Goal: Task Accomplishment & Management: Complete application form

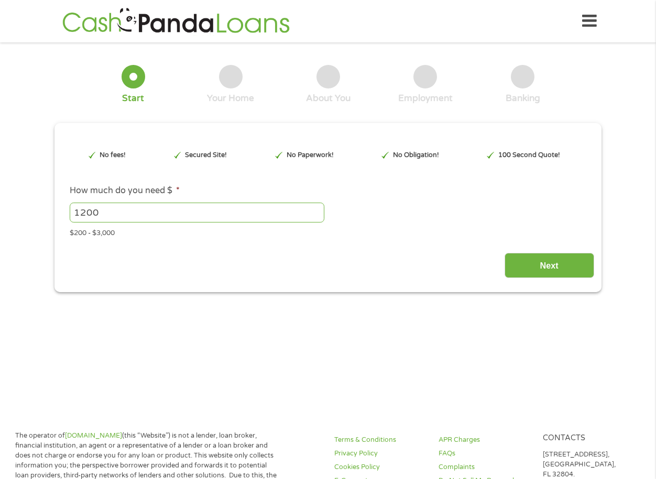
drag, startPoint x: 662, startPoint y: 34, endPoint x: 662, endPoint y: 44, distance: 10.5
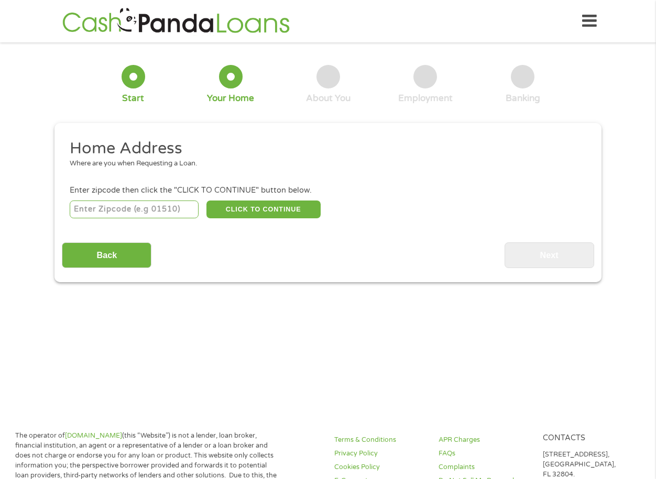
click at [187, 204] on input "number" at bounding box center [134, 210] width 129 height 18
click at [263, 206] on button "CLICK TO CONTINUE" at bounding box center [263, 210] width 114 height 18
click at [176, 213] on input "number" at bounding box center [134, 210] width 129 height 18
type input "43950"
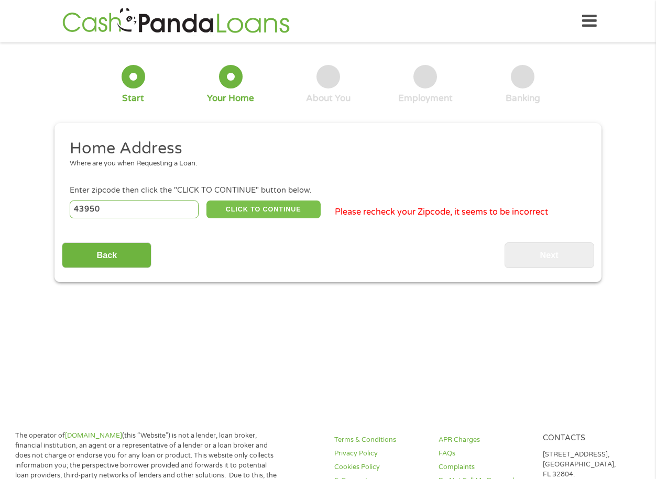
click at [232, 205] on button "CLICK TO CONTINUE" at bounding box center [263, 210] width 114 height 18
type input "43950"
type input "[GEOGRAPHIC_DATA][PERSON_NAME]"
select select "[US_STATE]"
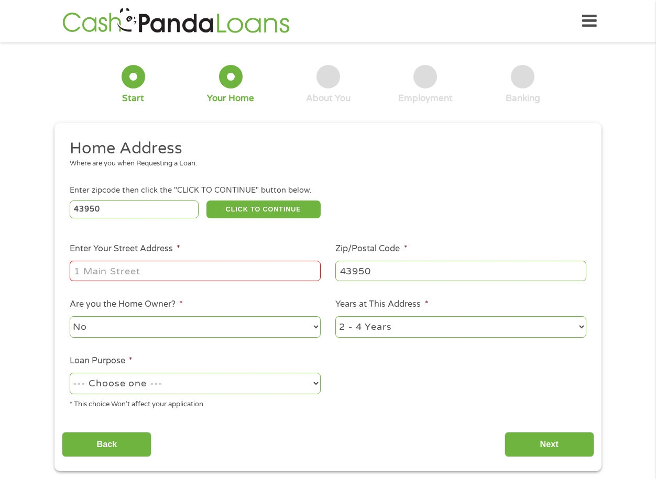
click at [207, 273] on input "Enter Your Street Address *" at bounding box center [195, 271] width 251 height 20
type input "[STREET_ADDRESS][PERSON_NAME] , [GEOGRAPHIC_DATA][PERSON_NAME], [GEOGRAPHIC_DAT…"
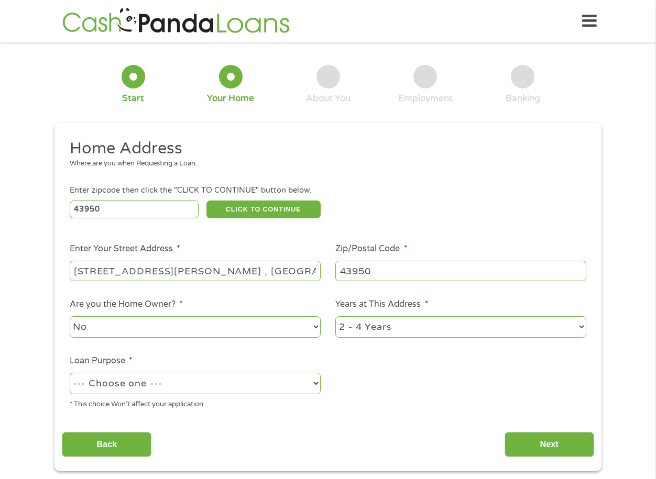
click at [191, 324] on select "No Yes" at bounding box center [195, 326] width 251 height 21
select select "yes"
click at [70, 316] on select "No Yes" at bounding box center [195, 326] width 251 height 21
click at [286, 385] on select "--- Choose one --- Pay Bills Debt Consolidation Home Improvement Major Purchase…" at bounding box center [195, 383] width 251 height 21
select select "medicalexpenses"
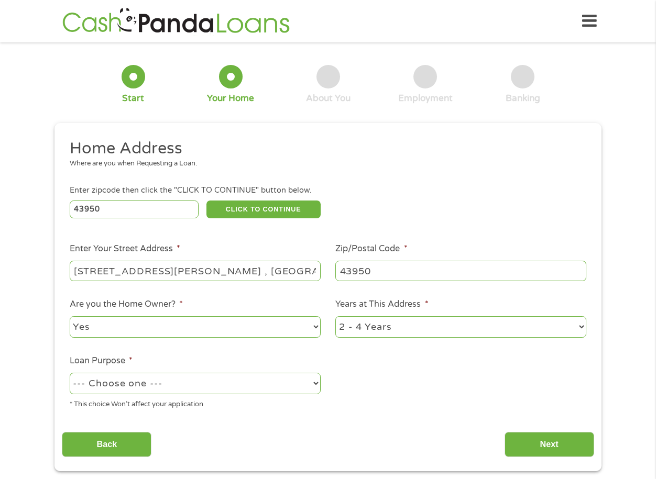
click at [70, 373] on select "--- Choose one --- Pay Bills Debt Consolidation Home Improvement Major Purchase…" at bounding box center [195, 383] width 251 height 21
click at [499, 325] on select "1 Year or less 1 - 2 Years 2 - 4 Years Over 4 Years" at bounding box center [460, 326] width 251 height 21
select select "60months"
click at [335, 316] on select "1 Year or less 1 - 2 Years 2 - 4 Years Over 4 Years" at bounding box center [460, 326] width 251 height 21
click at [528, 447] on input "Next" at bounding box center [550, 445] width 90 height 26
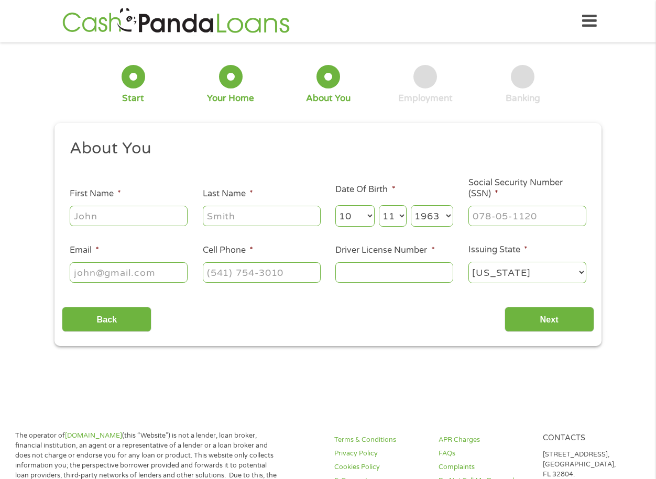
scroll to position [4, 4]
click at [126, 218] on input "First Name *" at bounding box center [129, 216] width 118 height 20
type input "Mark"
type input "[PERSON_NAME]"
type input "lallymk@proton.me"
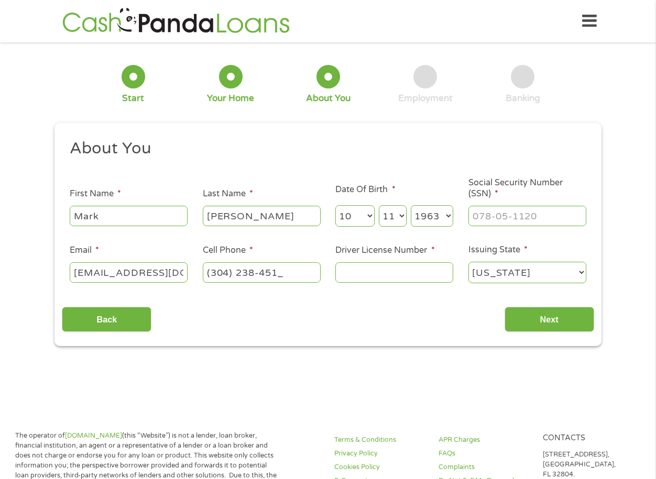
type input "[PHONE_NUMBER]"
click at [390, 272] on input "Driver License Number *" at bounding box center [394, 272] width 118 height 20
type input "rr476503"
click at [540, 318] on input "Next" at bounding box center [550, 320] width 90 height 26
click at [510, 217] on input "___-__-____" at bounding box center [527, 216] width 118 height 20
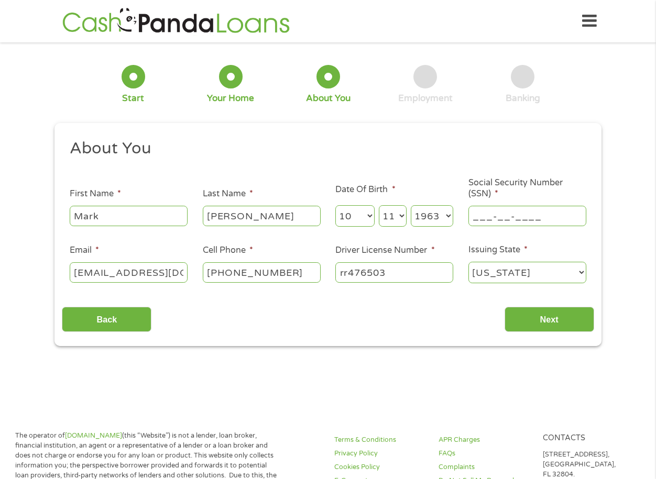
click at [510, 217] on input "___-__-____" at bounding box center [527, 216] width 118 height 20
type input "___-__-2817"
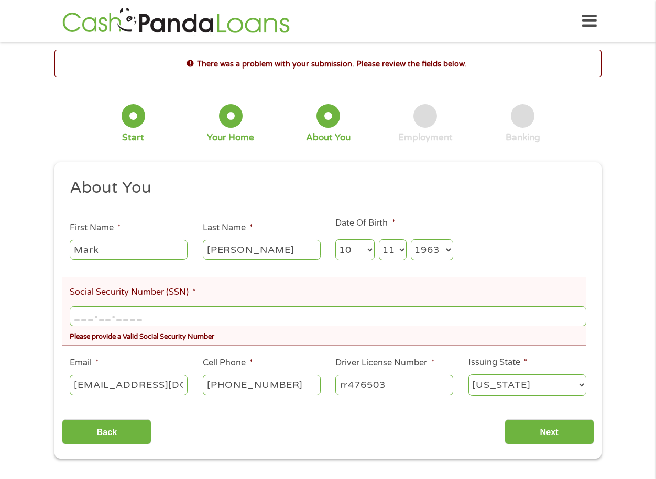
drag, startPoint x: 212, startPoint y: 308, endPoint x: 55, endPoint y: 309, distance: 157.2
click at [55, 309] on div "This field is hidden when viewing the form gclid EAIaIQobChMImuXMgM-FkAMVBmZHAR…" at bounding box center [327, 310] width 547 height 297
type input "281-70-1266"
click at [250, 431] on div "Back Next" at bounding box center [328, 428] width 532 height 33
click at [548, 427] on input "Next" at bounding box center [550, 433] width 90 height 26
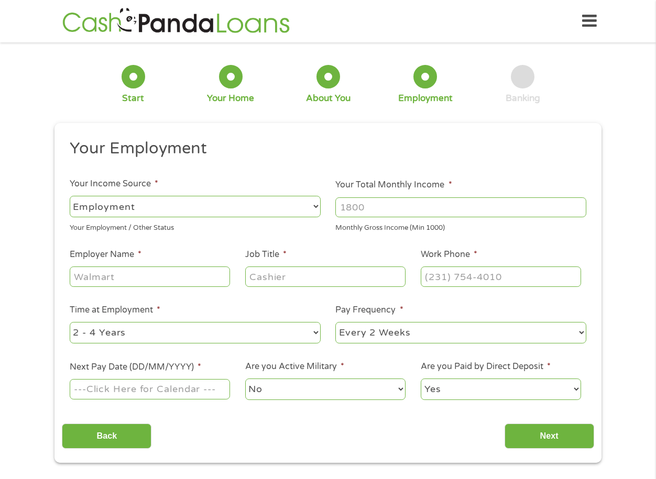
click at [313, 334] on select "--- Choose one --- 1 Year or less 1 - 2 Years 2 - 4 Years Over 4 Years" at bounding box center [195, 332] width 251 height 21
select select "60months"
click at [70, 322] on select "--- Choose one --- 1 Year or less 1 - 2 Years 2 - 4 Years Over 4 Years" at bounding box center [195, 332] width 251 height 21
click at [380, 429] on div "Back Next" at bounding box center [328, 432] width 532 height 33
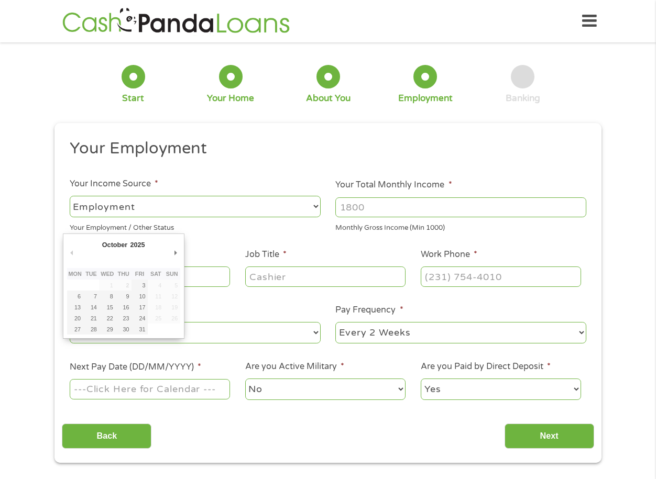
click at [188, 388] on input "Next Pay Date (DD/MM/YYYY) *" at bounding box center [150, 389] width 160 height 20
type input "15/10/2025"
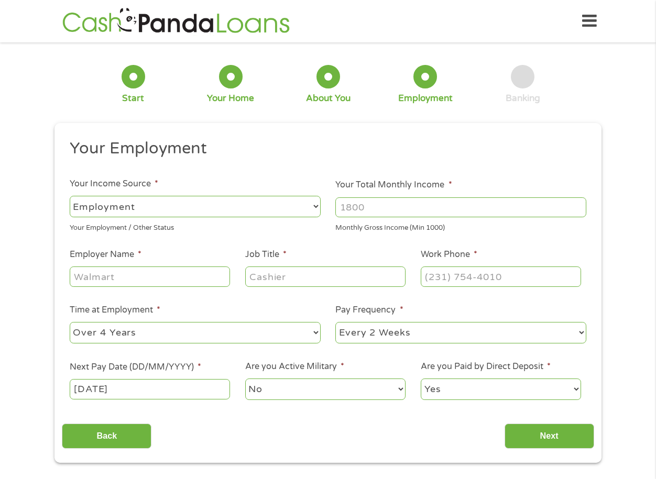
click at [194, 277] on input "Employer Name *" at bounding box center [150, 277] width 160 height 20
type input "Wesbanco"
type input "VP of Facilities"
drag, startPoint x: 521, startPoint y: 270, endPoint x: 412, endPoint y: 261, distance: 109.3
click at [412, 261] on ul "Your Employment Your Income Source * --- Choose one --- Employment Self Employe…" at bounding box center [328, 273] width 532 height 271
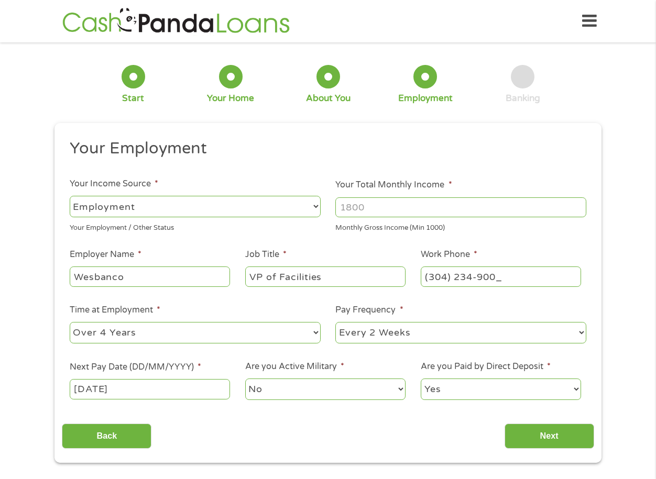
type input "(304) 234-9000"
click at [311, 464] on section "1 Start 2 Your Home 3 About You 4 Employment 5 Banking 6 This field is hidden w…" at bounding box center [328, 268] width 656 height 436
click at [544, 440] on input "Next" at bounding box center [550, 437] width 90 height 26
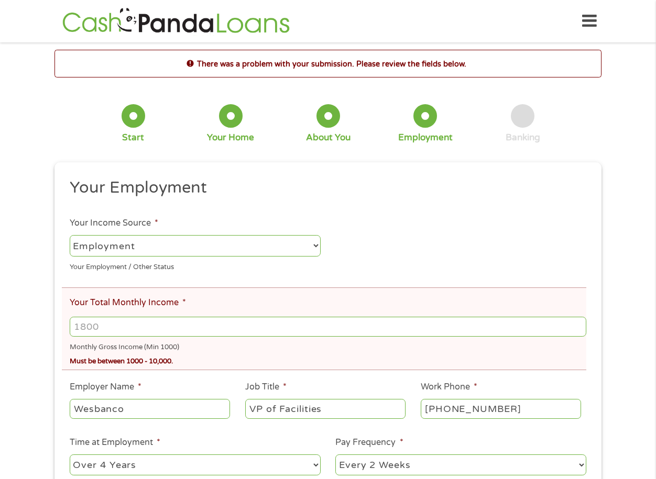
click at [211, 322] on input "Your Total Monthly Income *" at bounding box center [328, 327] width 517 height 20
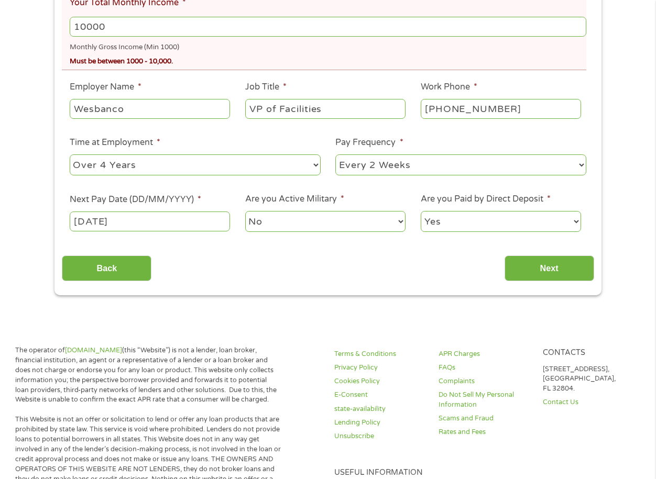
scroll to position [303, 0]
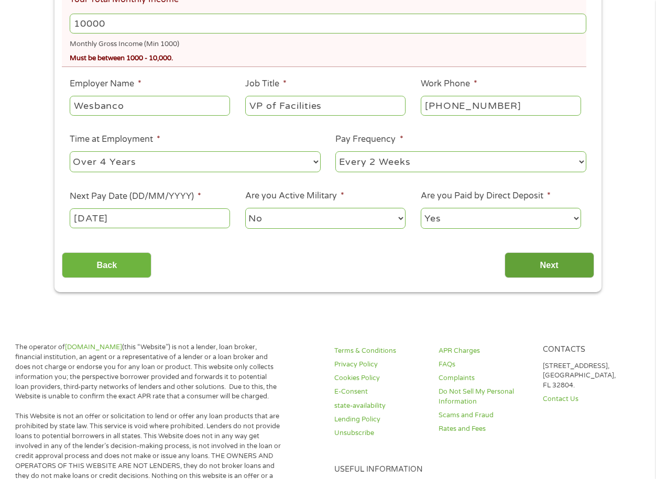
type input "10000"
click at [578, 264] on input "Next" at bounding box center [550, 266] width 90 height 26
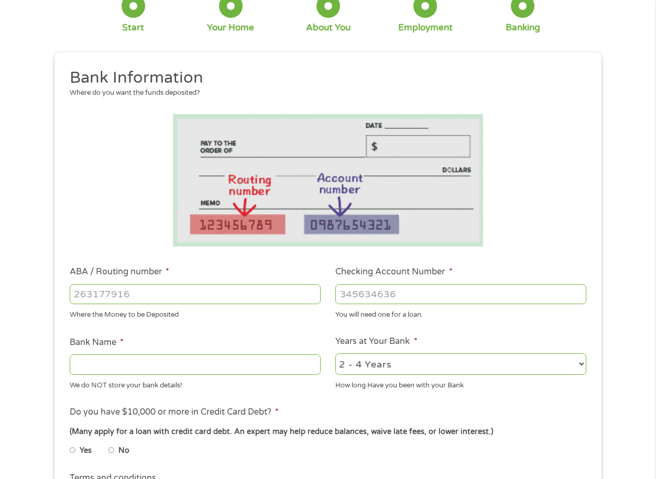
scroll to position [0, 0]
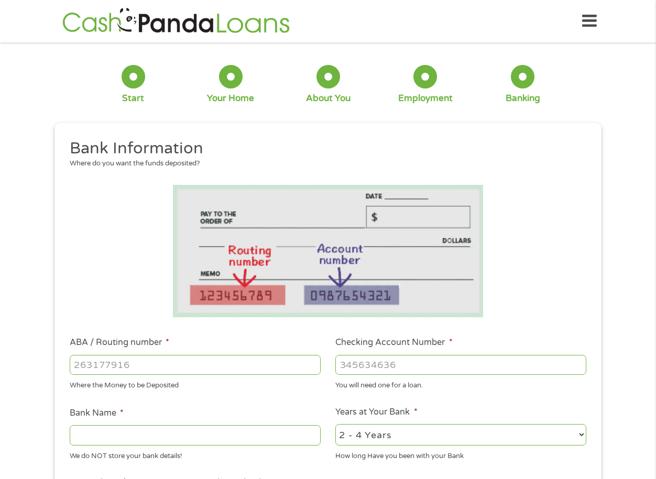
drag, startPoint x: 226, startPoint y: 356, endPoint x: 54, endPoint y: 354, distance: 171.3
click at [39, 354] on div "1 Start 2 Your Home 3 About You 4 Employment 5 Banking 6 This field is hidden w…" at bounding box center [328, 382] width 656 height 664
type input "043400036"
type input "WESBANCO BANK INC"
type input "043400036"
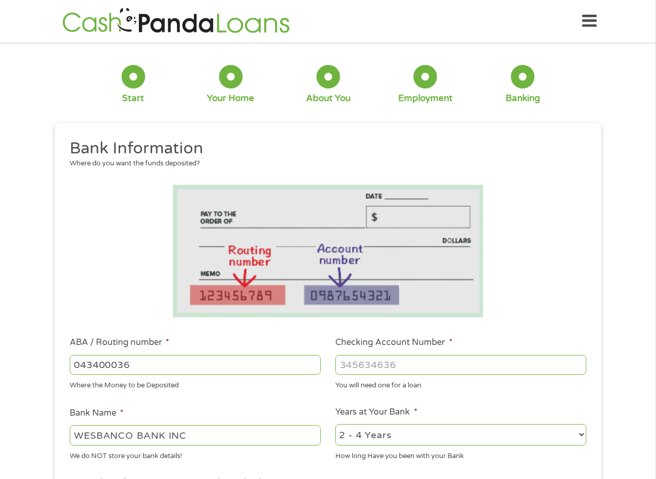
click at [432, 365] on input "Checking Account Number *" at bounding box center [460, 365] width 251 height 20
type input "10813175"
click at [550, 431] on select "2 - 4 Years 6 - 12 Months 1 - 2 Years Over 4 Years" at bounding box center [460, 434] width 251 height 21
select select "60months"
click at [335, 424] on select "2 - 4 Years 6 - 12 Months 1 - 2 Years Over 4 Years" at bounding box center [460, 434] width 251 height 21
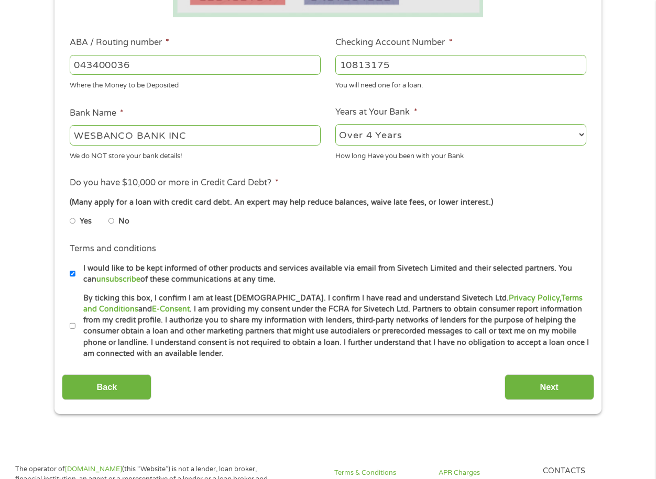
scroll to position [310, 0]
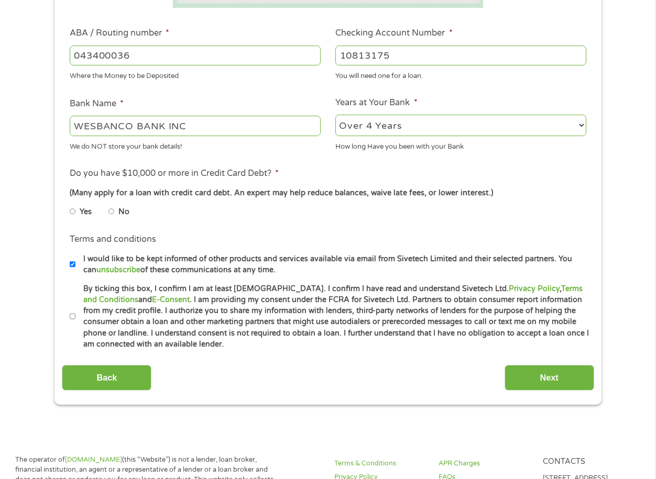
click at [74, 212] on input "Yes" at bounding box center [73, 211] width 6 height 17
radio input "true"
click at [65, 318] on li "Terms and conditions * By ticking this box, I confirm I am at least 18 years ol…" at bounding box center [328, 316] width 532 height 67
click at [72, 314] on input "By ticking this box, I confirm I am at least [DEMOGRAPHIC_DATA]. I confirm I ha…" at bounding box center [73, 317] width 6 height 17
checkbox input "true"
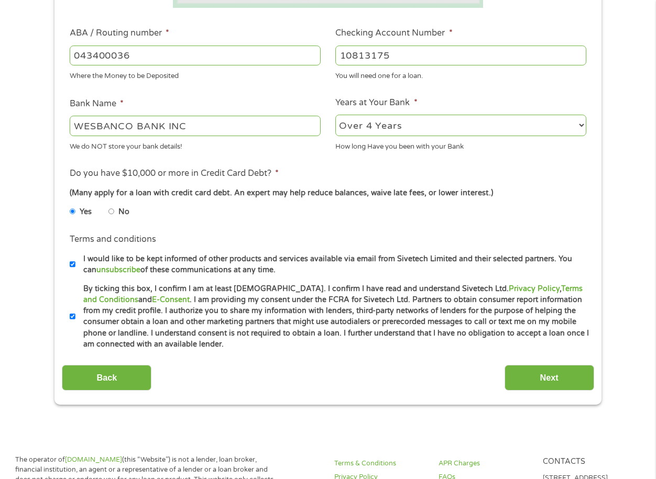
click at [72, 265] on input "I would like to be kept informed of other products and services available via e…" at bounding box center [73, 264] width 6 height 17
checkbox input "false"
click at [566, 382] on input "Next" at bounding box center [550, 378] width 90 height 26
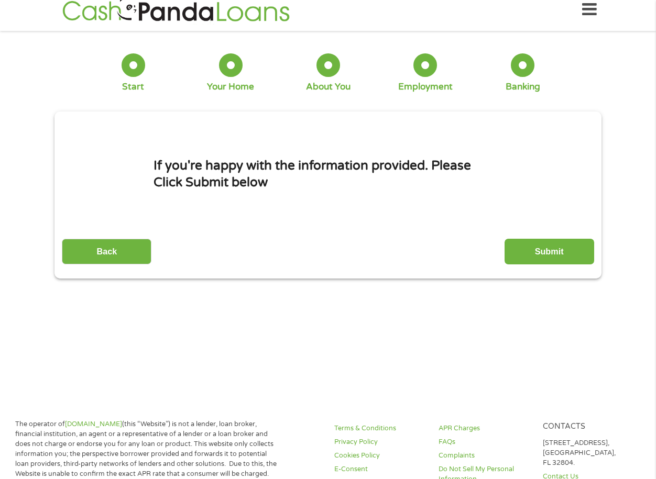
scroll to position [0, 0]
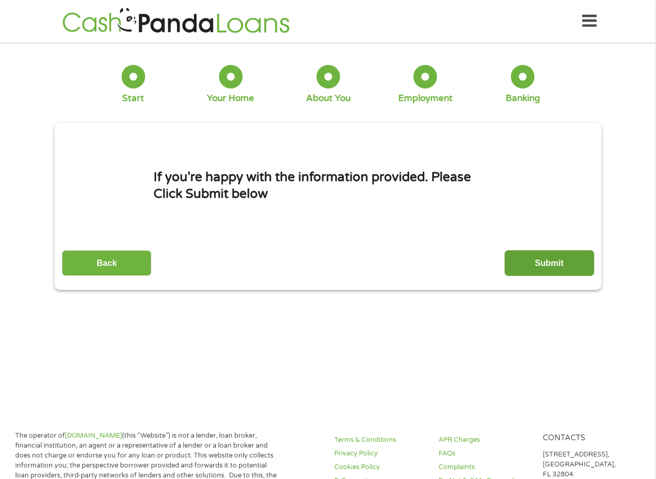
click at [550, 256] on input "Submit" at bounding box center [550, 263] width 90 height 26
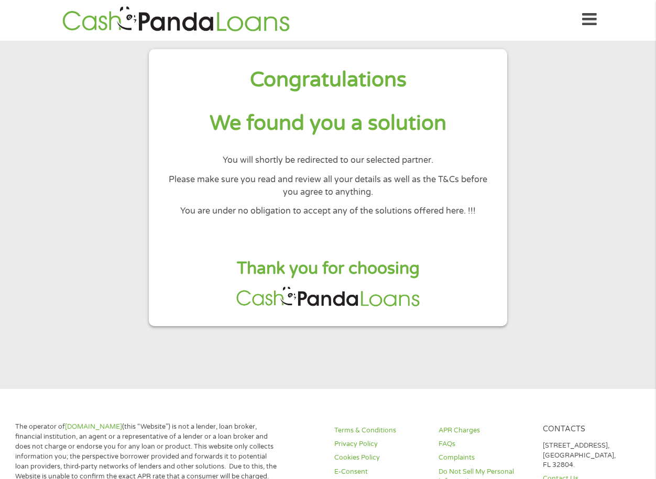
scroll to position [3, 0]
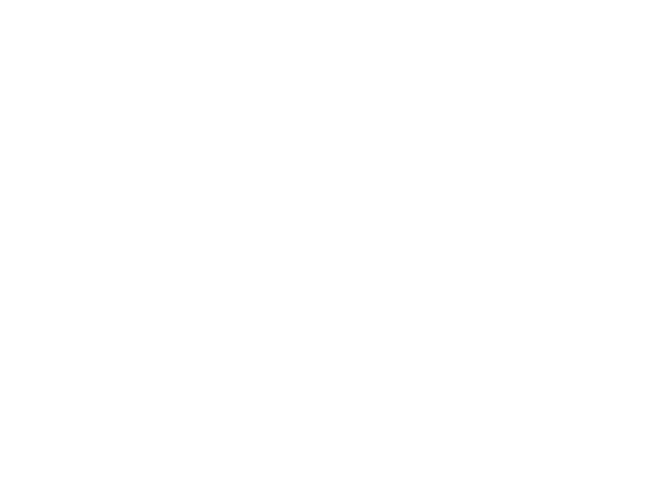
click at [0, 0] on html at bounding box center [0, 0] width 0 height 0
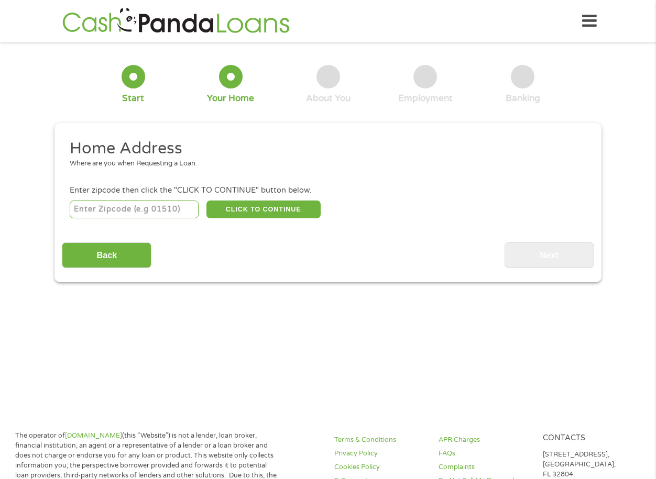
click at [140, 201] on input "number" at bounding box center [134, 210] width 129 height 18
type input "43950"
select select "[US_STATE]"
click at [289, 209] on button "CLICK TO CONTINUE" at bounding box center [263, 210] width 114 height 18
type input "43950"
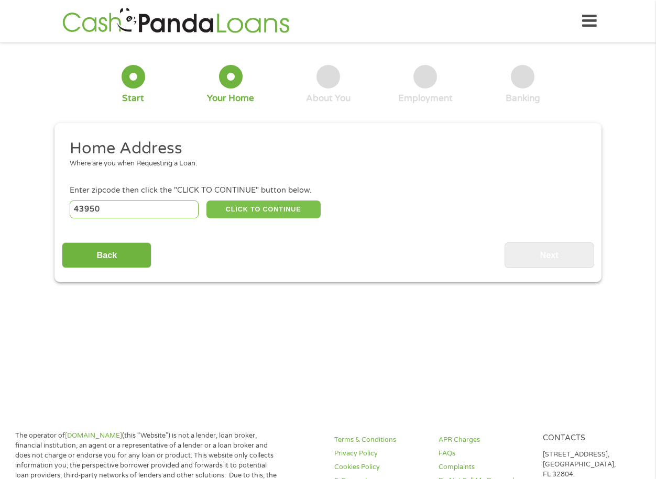
type input "[GEOGRAPHIC_DATA][PERSON_NAME]"
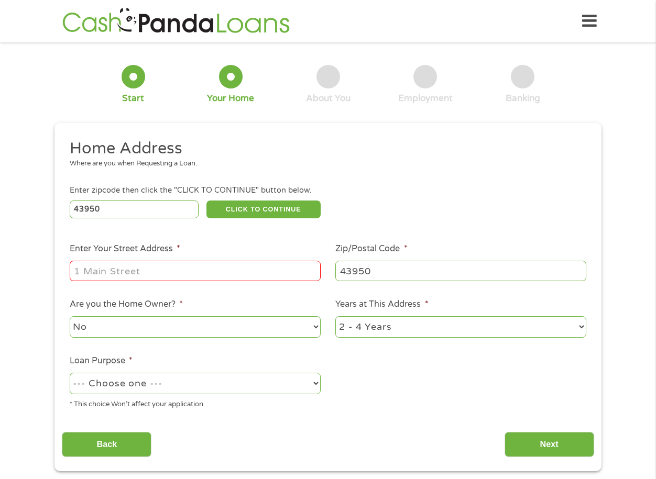
click at [241, 270] on input "Enter Your Street Address *" at bounding box center [195, 271] width 251 height 20
type input "[STREET_ADDRESS][PERSON_NAME] , [GEOGRAPHIC_DATA][PERSON_NAME], [GEOGRAPHIC_DAT…"
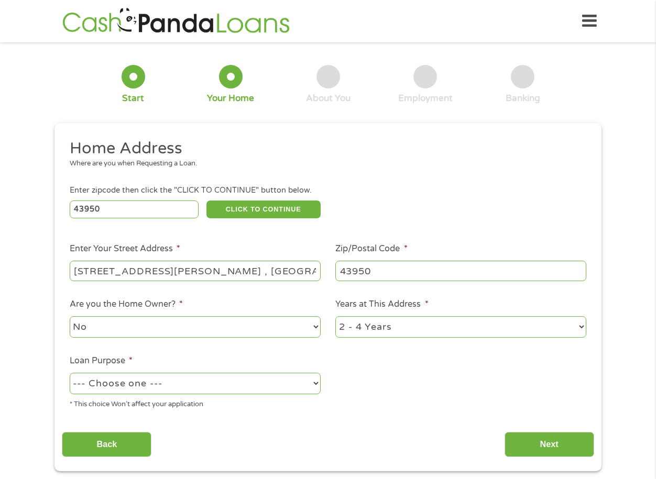
click at [314, 325] on select "No Yes" at bounding box center [195, 326] width 251 height 21
select select "yes"
click at [70, 316] on select "No Yes" at bounding box center [195, 326] width 251 height 21
click at [575, 323] on select "1 Year or less 1 - 2 Years 2 - 4 Years Over 4 Years" at bounding box center [460, 326] width 251 height 21
select select "60months"
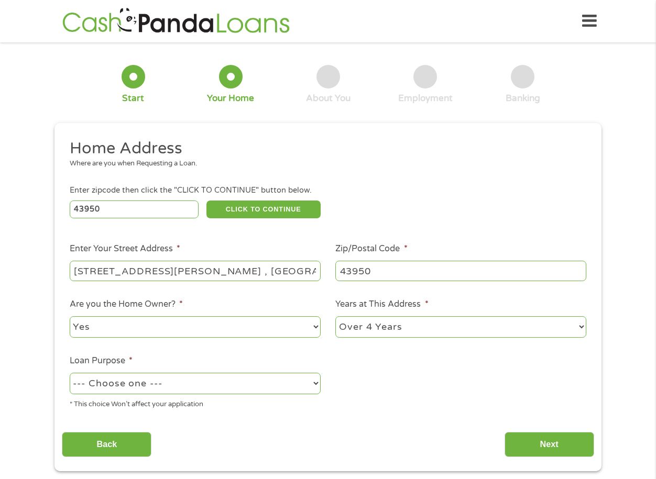
click at [335, 316] on select "1 Year or less 1 - 2 Years 2 - 4 Years Over 4 Years" at bounding box center [460, 326] width 251 height 21
click at [305, 387] on select "--- Choose one --- Pay Bills Debt Consolidation Home Improvement Major Purchase…" at bounding box center [195, 383] width 251 height 21
select select "medicalexpenses"
click at [70, 373] on select "--- Choose one --- Pay Bills Debt Consolidation Home Improvement Major Purchase…" at bounding box center [195, 383] width 251 height 21
click at [535, 440] on input "Next" at bounding box center [550, 445] width 90 height 26
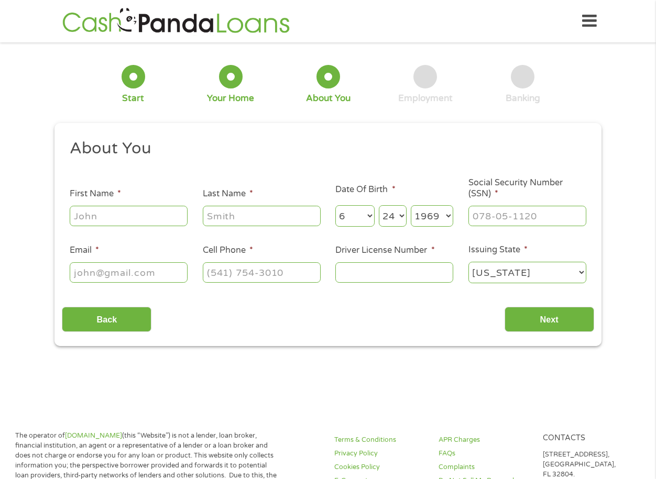
scroll to position [4, 4]
click at [140, 222] on input "First Name *" at bounding box center [129, 216] width 118 height 20
type input "Khorren"
select select "10"
select select "11"
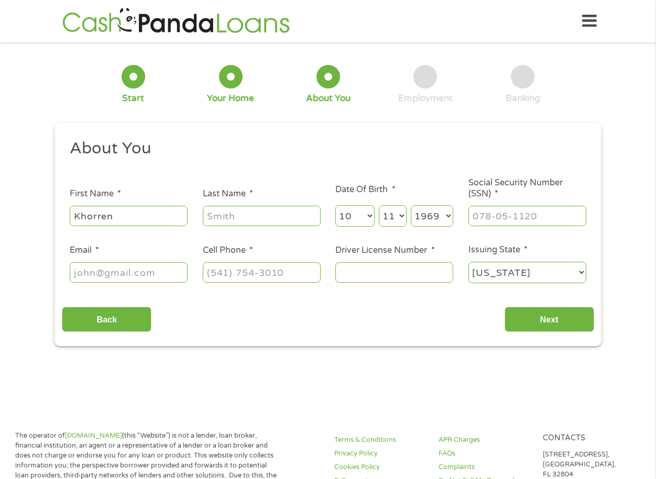
select select "1963"
type input "[EMAIL_ADDRESS][DOMAIN_NAME]"
type input "3042384518"
select select "[US_STATE]"
type input "[PHONE_NUMBER]"
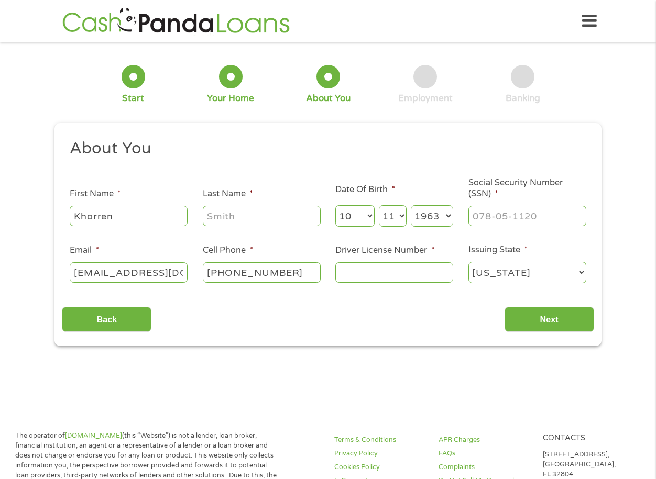
click at [365, 217] on select "Month 1 2 3 4 5 6 7 8 9 10 11 12" at bounding box center [354, 215] width 39 height 21
select select "6"
click at [335, 205] on select "Month 1 2 3 4 5 6 7 8 9 10 11 12" at bounding box center [354, 215] width 39 height 21
click at [402, 203] on div "Month Month 1 2 3 4 5 6 7 8 9 10 11 12 Day Day 1 2 3 4 5 6 7 8 9 10 11 12 13 14…" at bounding box center [394, 214] width 118 height 29
click at [403, 213] on select "Day 1 2 3 4 5 6 7 8 9 10 11 12 13 14 15 16 17 18 19 20 21 22 23 24 25 26 27 28 …" at bounding box center [393, 215] width 28 height 21
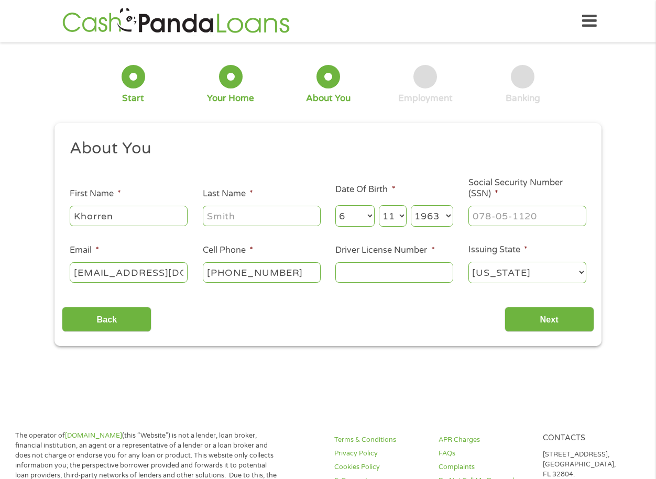
select select "24"
click at [379, 205] on select "Day 1 2 3 4 5 6 7 8 9 10 11 12 13 14 15 16 17 18 19 20 21 22 23 24 25 26 27 28 …" at bounding box center [393, 215] width 28 height 21
click at [446, 219] on select "Year [DATE] 2006 2005 2004 2003 2002 2001 2000 1999 1998 1997 1996 1995 1994 19…" at bounding box center [432, 215] width 42 height 21
select select "1969"
click at [411, 205] on select "Year [DATE] 2006 2005 2004 2003 2002 2001 2000 1999 1998 1997 1996 1995 1994 19…" at bounding box center [432, 215] width 42 height 21
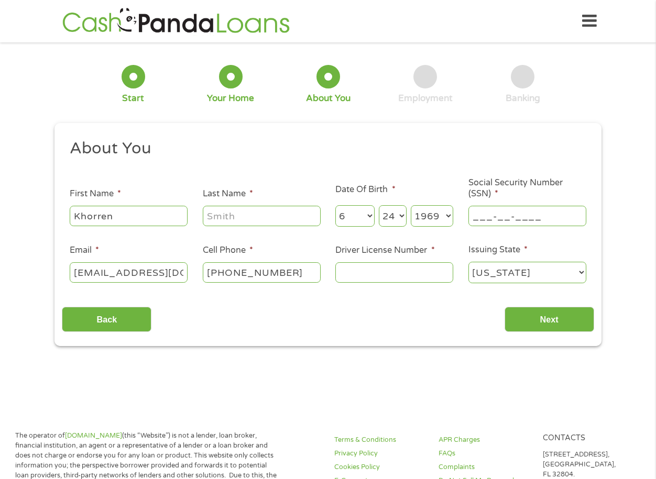
click at [550, 217] on input "___-__-____" at bounding box center [527, 216] width 118 height 20
click at [475, 220] on input "___-__-____" at bounding box center [527, 216] width 118 height 20
type input "230-23-1643"
click at [554, 268] on select "[US_STATE] [US_STATE] [US_STATE] [US_STATE] [US_STATE] [US_STATE] [US_STATE] [U…" at bounding box center [527, 272] width 118 height 21
select select "[US_STATE]"
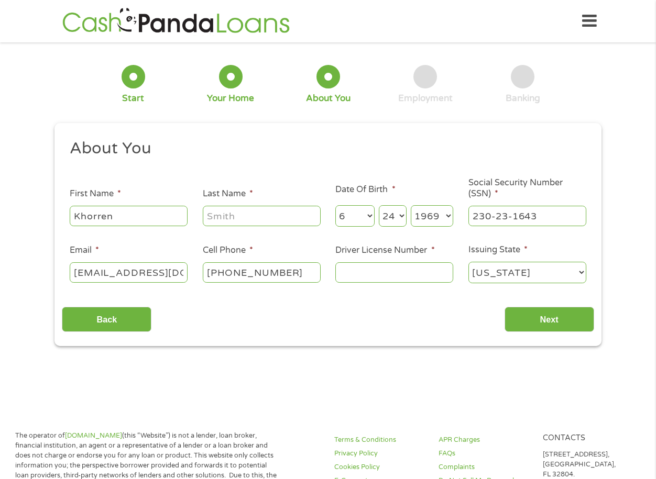
click at [468, 262] on select "[US_STATE] [US_STATE] [US_STATE] [US_STATE] [US_STATE] [US_STATE] [US_STATE] [U…" at bounding box center [527, 272] width 118 height 21
click at [388, 264] on input "Driver License Number *" at bounding box center [394, 272] width 118 height 20
type input "RR372112"
click at [228, 214] on input "Last Name *" at bounding box center [262, 216] width 118 height 20
type input "[PERSON_NAME]"
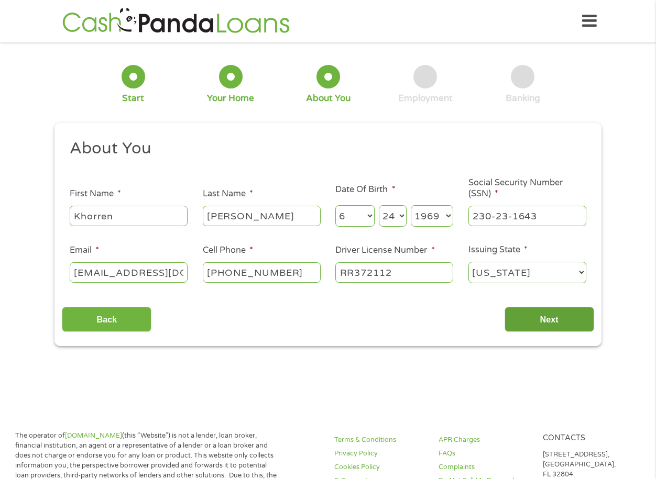
click at [573, 312] on input "Next" at bounding box center [550, 320] width 90 height 26
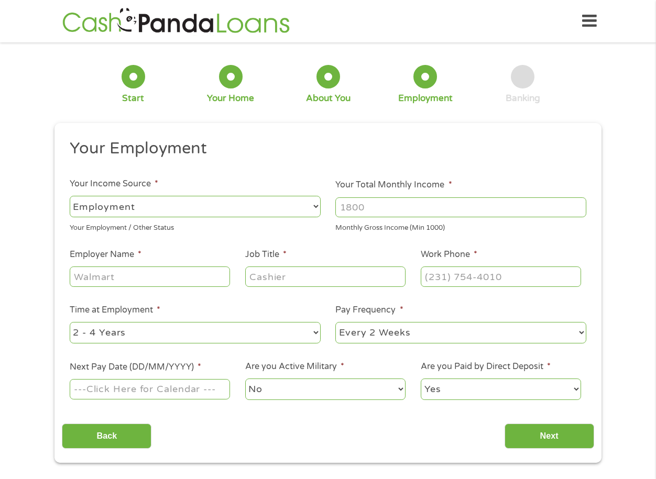
drag, startPoint x: 425, startPoint y: 211, endPoint x: 354, endPoint y: 205, distance: 71.5
click at [343, 200] on input "Your Total Monthly Income *" at bounding box center [460, 208] width 251 height 20
drag, startPoint x: 373, startPoint y: 203, endPoint x: 336, endPoint y: 210, distance: 37.8
click at [336, 210] on input "Your Total Monthly Income *" at bounding box center [460, 208] width 251 height 20
type input "8000"
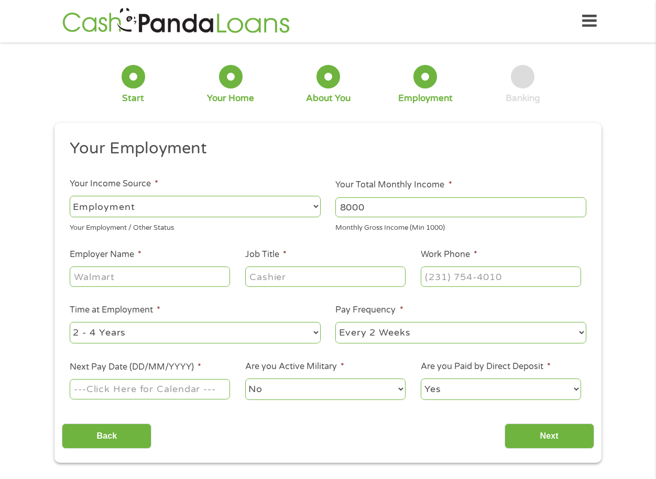
click at [191, 272] on input "Employer Name *" at bounding box center [150, 277] width 160 height 20
type input "Precision Castparts"
type input "Analyst"
type input "[PHONE_NUMBER]"
click at [313, 333] on select "--- Choose one --- 1 Year or less 1 - 2 Years 2 - 4 Years Over 4 Years" at bounding box center [195, 332] width 251 height 21
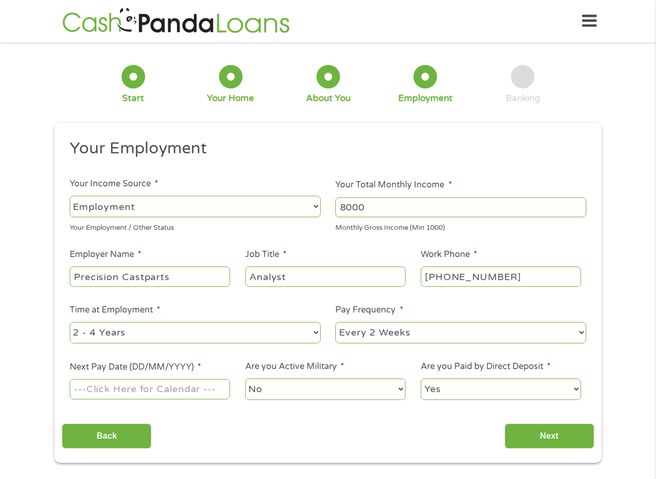
select select "60months"
click at [70, 322] on select "--- Choose one --- 1 Year or less 1 - 2 Years 2 - 4 Years Over 4 Years" at bounding box center [195, 332] width 251 height 21
click at [582, 336] on select "--- Choose one --- Every 2 Weeks Every Week Monthly Semi-Monthly" at bounding box center [460, 332] width 251 height 21
select select "semimonthly"
click at [335, 322] on select "--- Choose one --- Every 2 Weeks Every Week Monthly Semi-Monthly" at bounding box center [460, 332] width 251 height 21
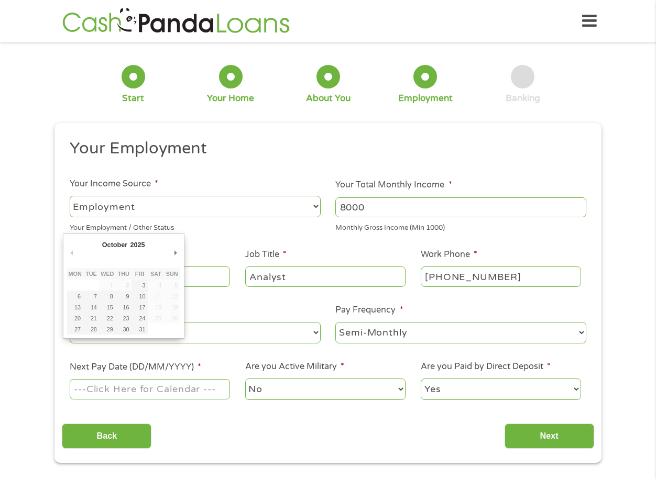
click at [221, 388] on input "Next Pay Date (DD/MM/YYYY) *" at bounding box center [150, 389] width 160 height 20
type input "[DATE]"
click at [174, 392] on input "[DATE]" at bounding box center [150, 389] width 160 height 20
click at [354, 414] on div "Your Employment Your Income Source * --- Choose one --- Employment [DEMOGRAPHIC…" at bounding box center [328, 293] width 532 height 311
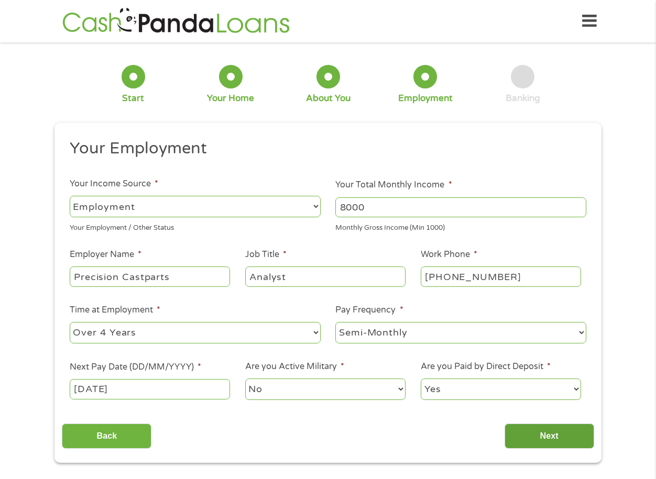
click at [568, 429] on input "Next" at bounding box center [550, 437] width 90 height 26
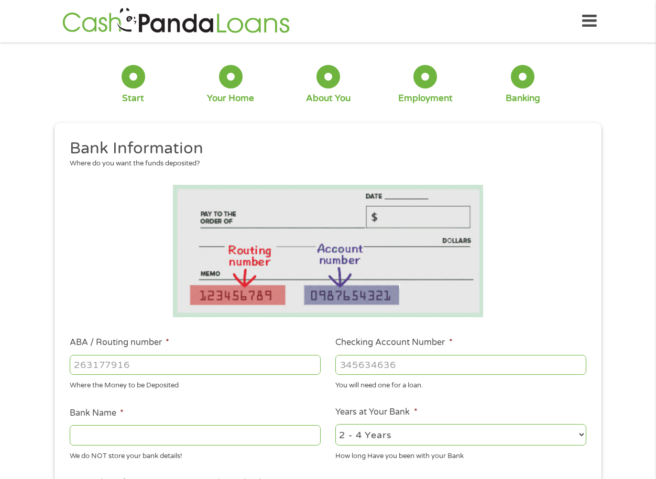
click at [261, 368] on input "ABA / Routing number *" at bounding box center [195, 365] width 251 height 20
type input "043400036"
type input "WESBANCO BANK INC"
type input "043400036"
click at [437, 366] on input "Checking Account Number *" at bounding box center [460, 365] width 251 height 20
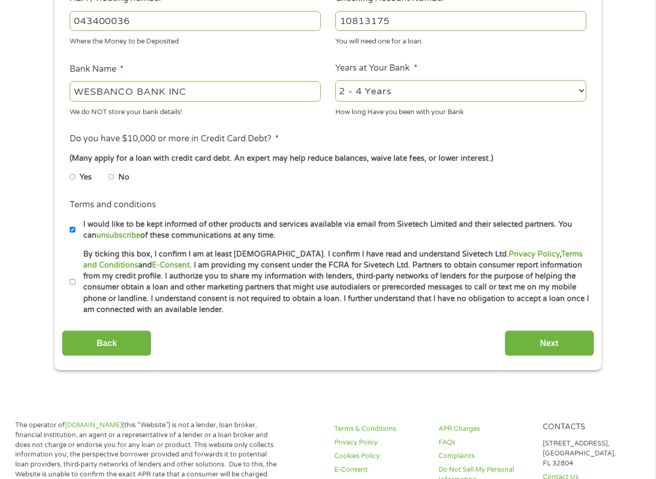
scroll to position [319, 0]
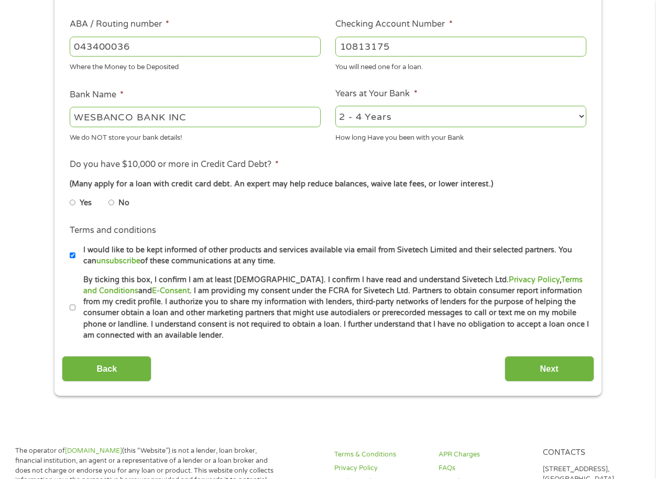
type input "10813175"
click at [73, 202] on input "Yes" at bounding box center [73, 202] width 6 height 17
radio input "true"
click at [77, 305] on label "By ticking this box, I confirm I am at least [DEMOGRAPHIC_DATA]. I confirm I ha…" at bounding box center [332, 308] width 514 height 67
click at [76, 305] on input "By ticking this box, I confirm I am at least [DEMOGRAPHIC_DATA]. I confirm I ha…" at bounding box center [73, 308] width 6 height 17
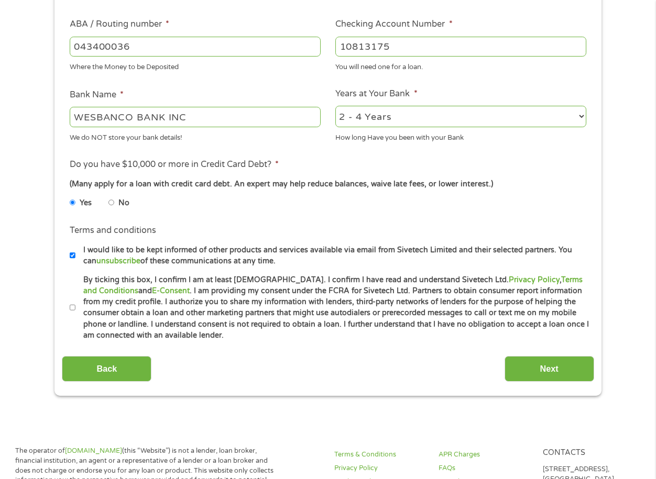
checkbox input "true"
click at [576, 117] on select "2 - 4 Years 6 - 12 Months 1 - 2 Years Over 4 Years" at bounding box center [460, 116] width 251 height 21
select select "60months"
click at [335, 106] on select "2 - 4 Years 6 - 12 Months 1 - 2 Years Over 4 Years" at bounding box center [460, 116] width 251 height 21
click at [551, 360] on input "Next" at bounding box center [550, 369] width 90 height 26
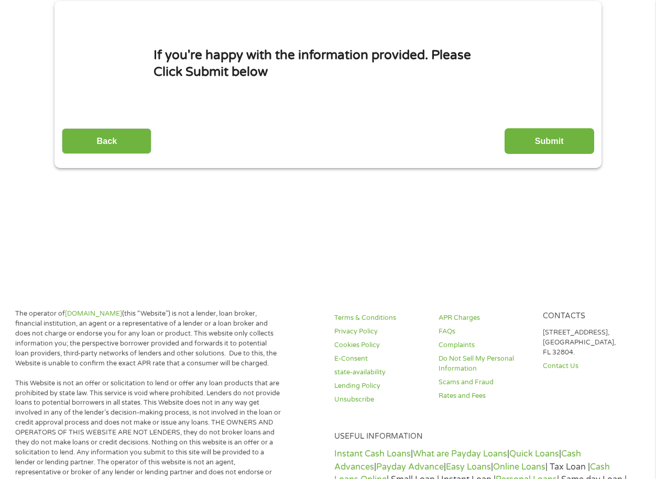
scroll to position [0, 0]
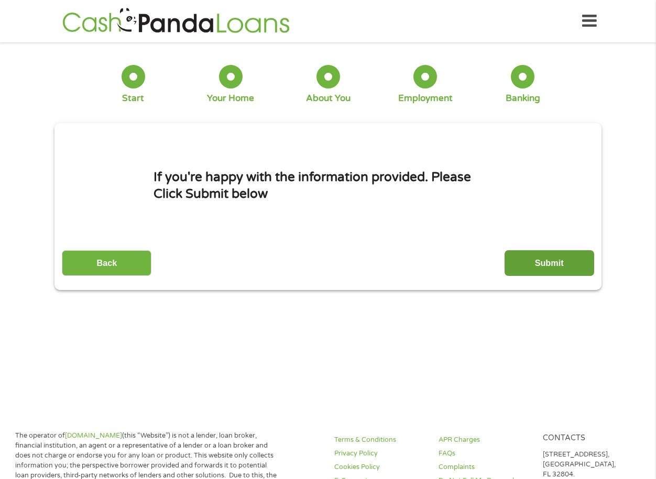
click at [581, 268] on input "Submit" at bounding box center [550, 263] width 90 height 26
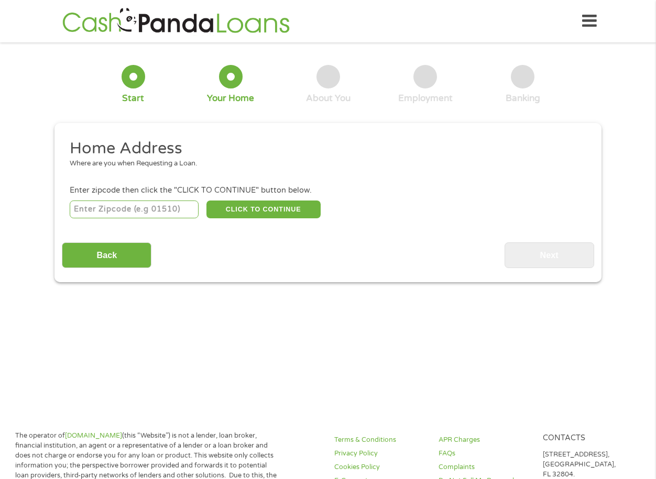
click at [195, 210] on input "number" at bounding box center [134, 210] width 129 height 18
type input "43950"
click at [297, 207] on button "CLICK TO CONTINUE" at bounding box center [263, 210] width 114 height 18
type input "43950"
type input "[GEOGRAPHIC_DATA][PERSON_NAME]"
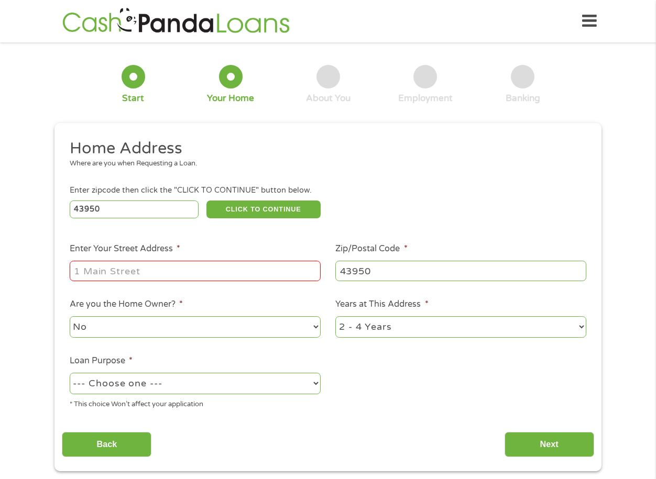
click at [251, 275] on input "Enter Your Street Address *" at bounding box center [195, 271] width 251 height 20
type input "[STREET_ADDRESS][PERSON_NAME] , [GEOGRAPHIC_DATA][PERSON_NAME], [GEOGRAPHIC_DAT…"
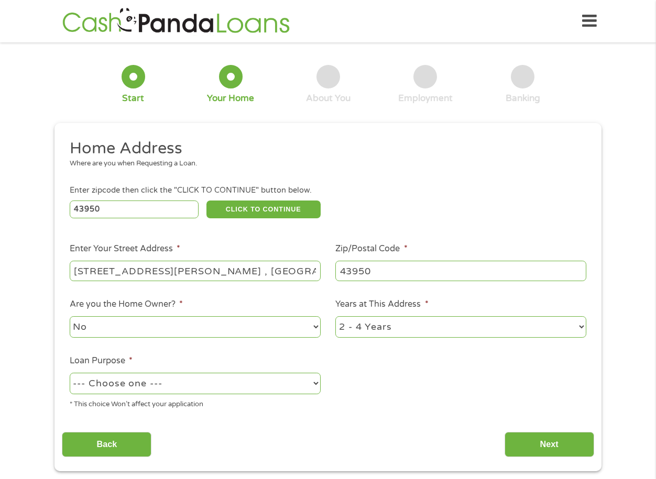
click at [315, 329] on select "No Yes" at bounding box center [195, 326] width 251 height 21
select select "yes"
click at [70, 316] on select "No Yes" at bounding box center [195, 326] width 251 height 21
click at [304, 385] on select "--- Choose one --- Pay Bills Debt Consolidation Home Improvement Major Purchase…" at bounding box center [195, 383] width 251 height 21
select select "medicalexpenses"
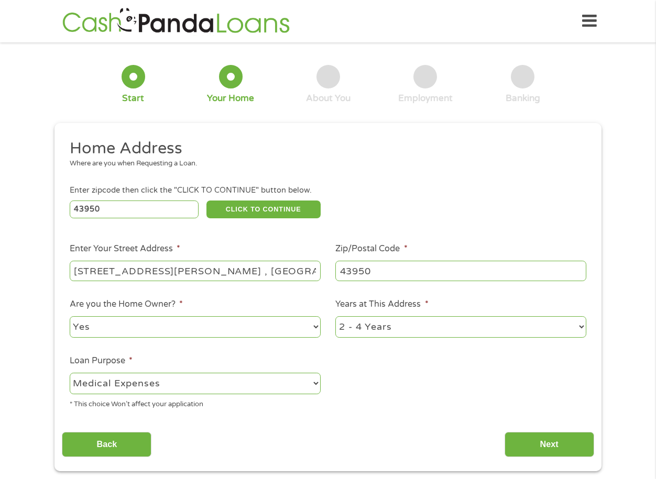
click at [70, 373] on select "--- Choose one --- Pay Bills Debt Consolidation Home Improvement Major Purchase…" at bounding box center [195, 383] width 251 height 21
click at [529, 436] on input "Next" at bounding box center [550, 445] width 90 height 26
